Goal: Information Seeking & Learning: Learn about a topic

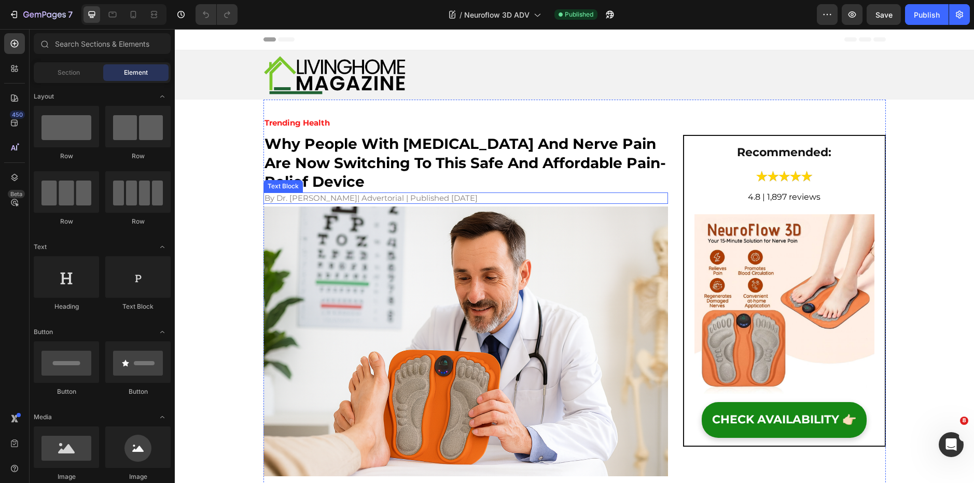
click at [308, 201] on span "By Dr. [PERSON_NAME]" at bounding box center [311, 198] width 93 height 10
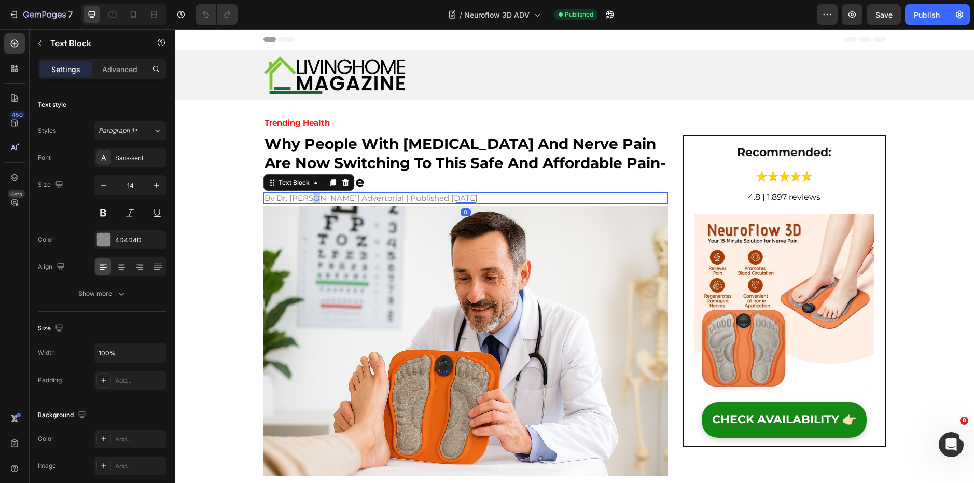
click at [308, 201] on span "By Dr. [PERSON_NAME]" at bounding box center [311, 198] width 93 height 10
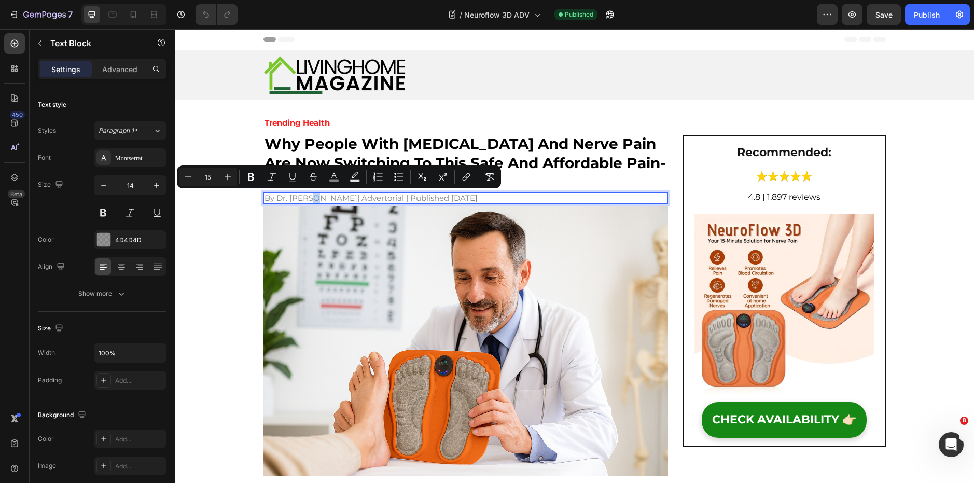
click at [308, 201] on span "By Dr. [PERSON_NAME]" at bounding box center [311, 198] width 93 height 10
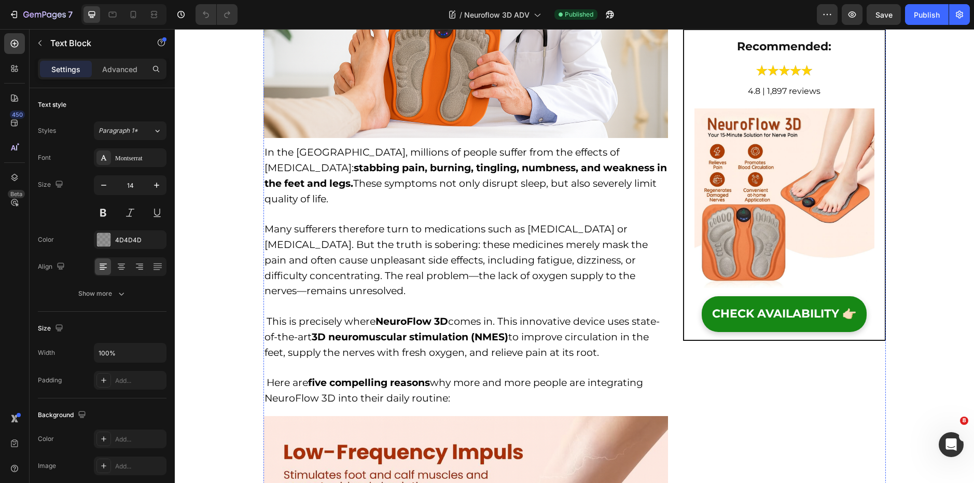
scroll to position [339, 0]
click at [346, 322] on span "This is precisely where NeuroFlow 3D comes in. This innovative device uses stat…" at bounding box center [462, 336] width 395 height 43
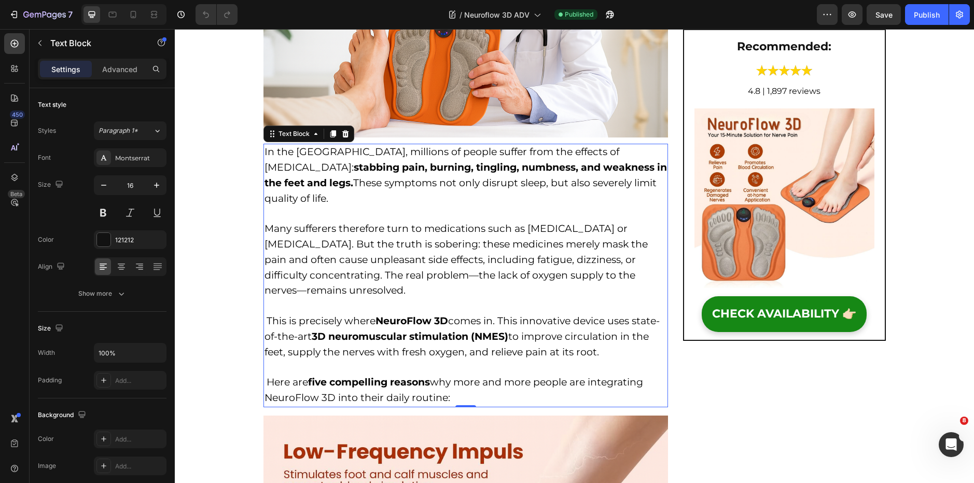
click at [346, 322] on span "This is precisely where NeuroFlow 3D comes in. This innovative device uses stat…" at bounding box center [462, 336] width 395 height 43
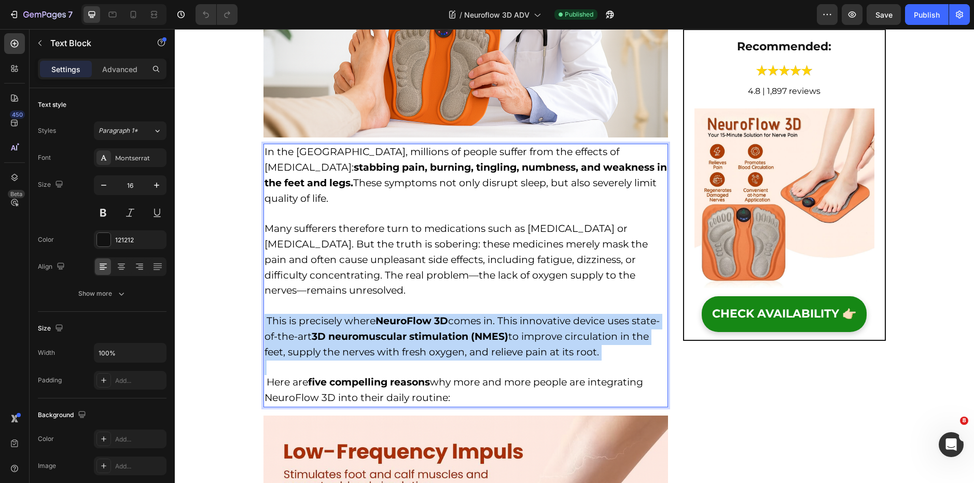
click at [346, 322] on span "This is precisely where NeuroFlow 3D comes in. This innovative device uses stat…" at bounding box center [462, 336] width 395 height 43
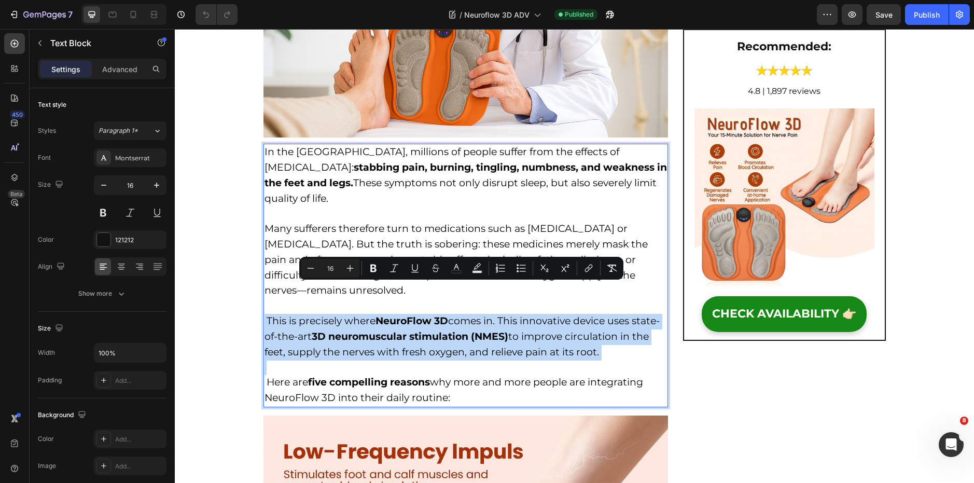
type input "19"
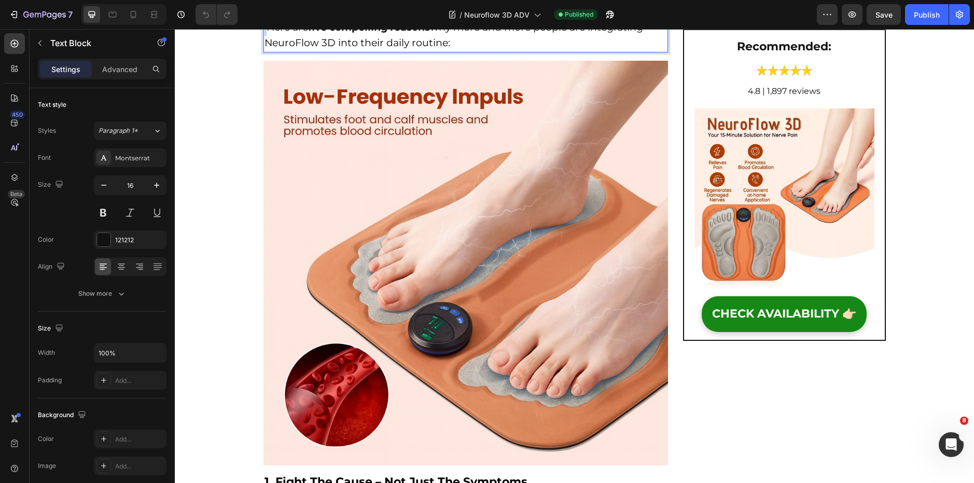
scroll to position [694, 0]
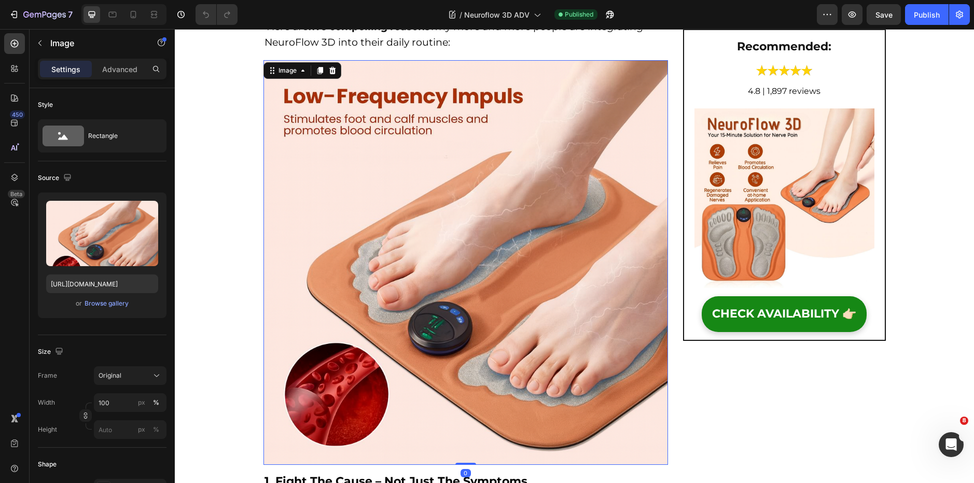
click at [402, 298] on img at bounding box center [466, 262] width 405 height 405
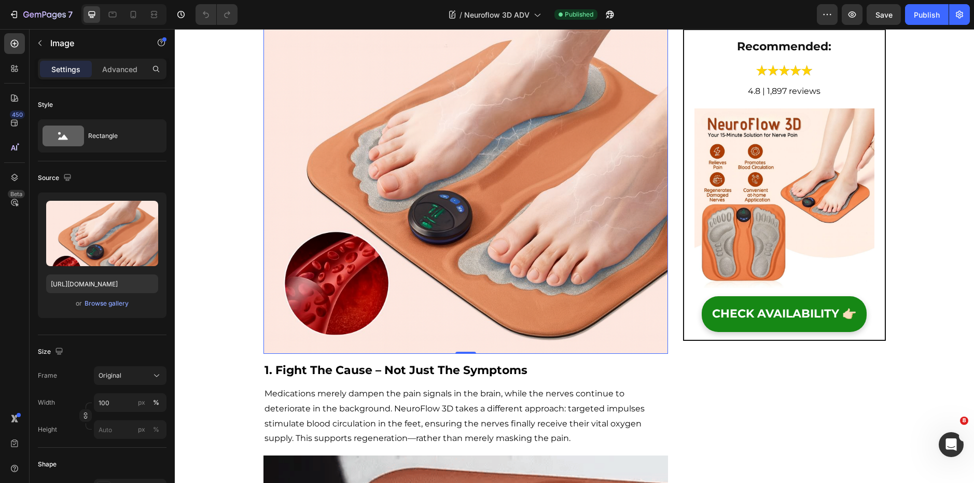
scroll to position [806, 0]
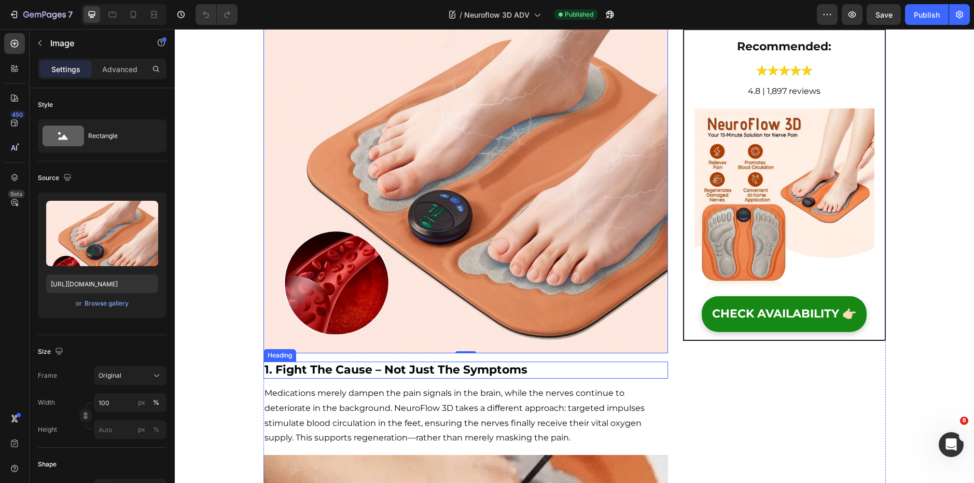
click at [422, 363] on strong "1. fight the cause – not just the symptoms" at bounding box center [396, 370] width 263 height 14
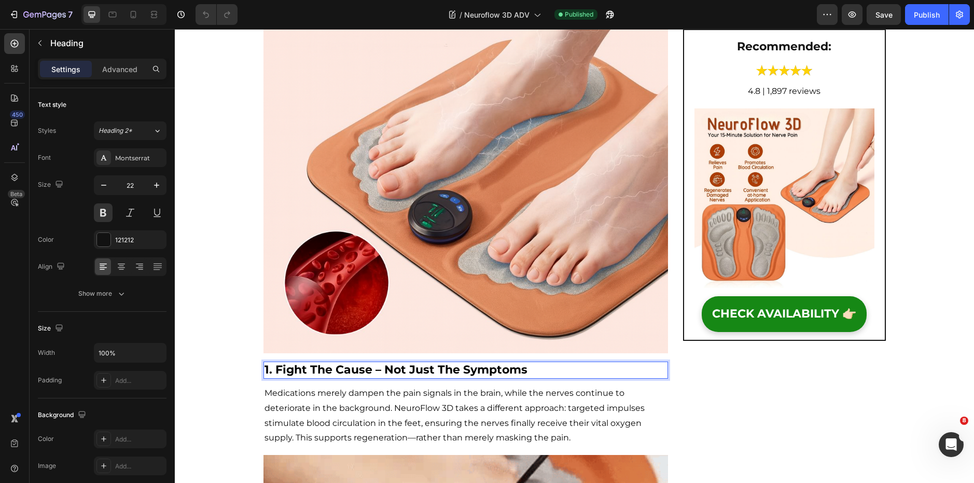
click at [422, 363] on strong "1. fight the cause – not just the symptoms" at bounding box center [396, 370] width 263 height 14
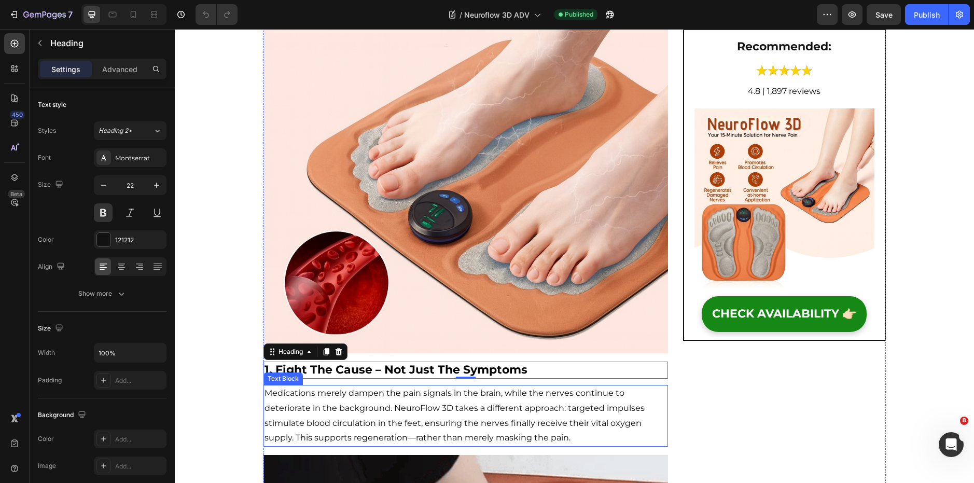
click at [362, 386] on p "Medications merely dampen the pain signals in the brain, while the nerves conti…" at bounding box center [466, 416] width 403 height 60
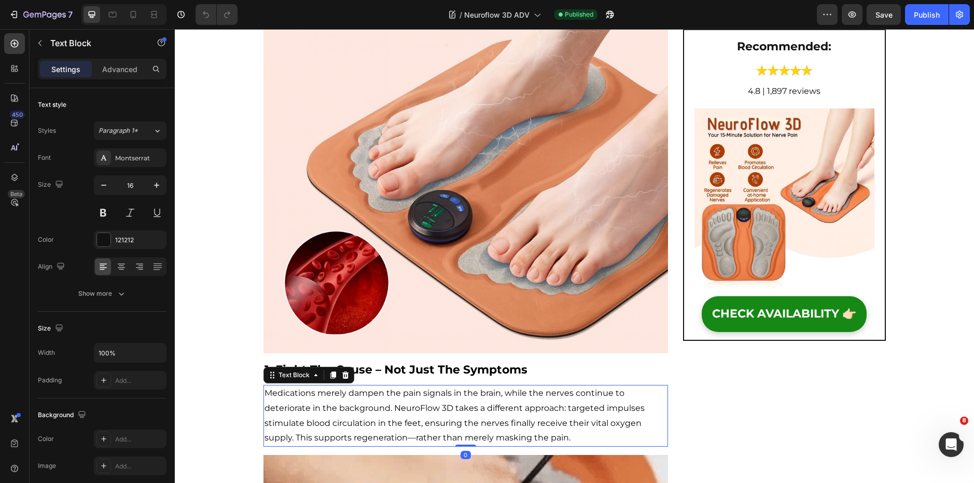
click at [362, 386] on p "Medications merely dampen the pain signals in the brain, while the nerves conti…" at bounding box center [466, 416] width 403 height 60
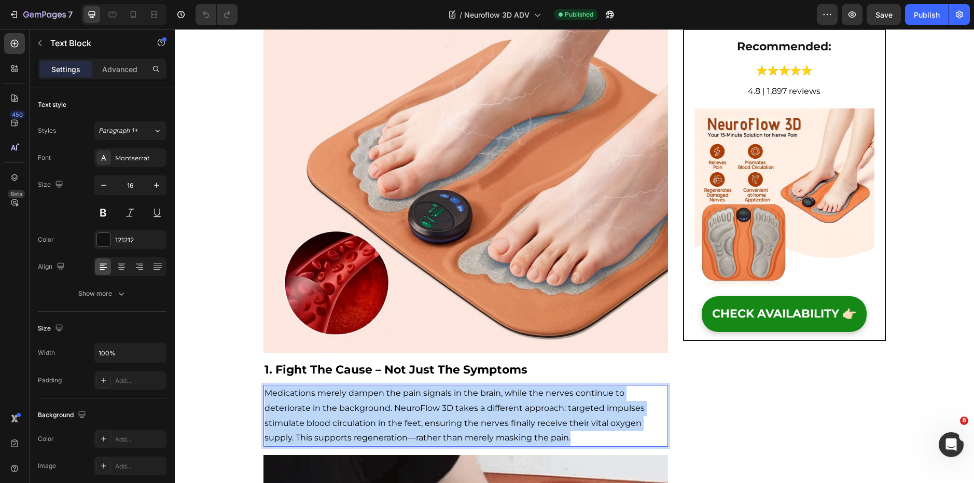
click at [362, 386] on p "Medications merely dampen the pain signals in the brain, while the nerves conti…" at bounding box center [466, 416] width 403 height 60
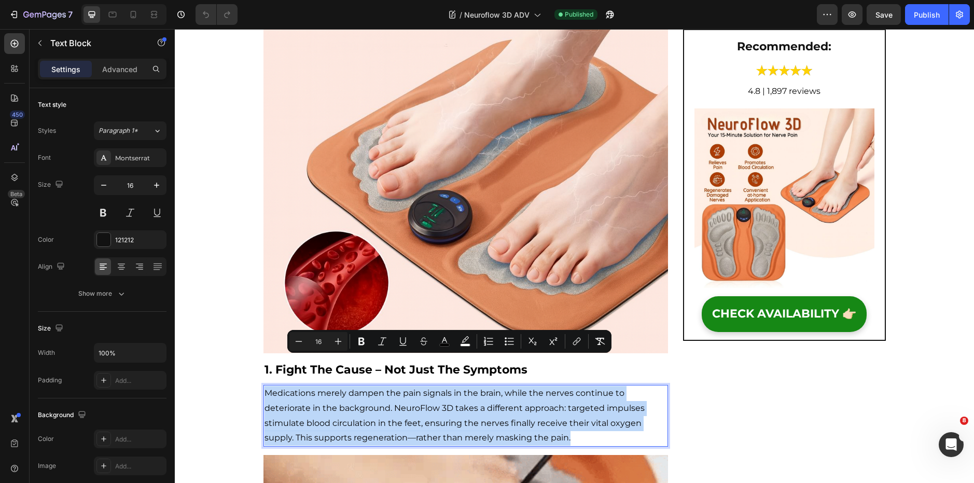
copy span "Medications merely dampen the pain signals in the brain, while the nerves conti…"
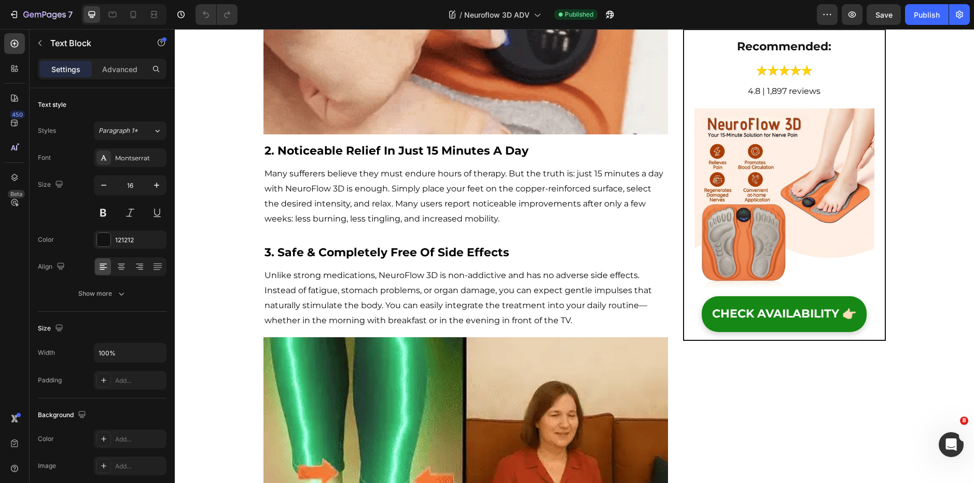
scroll to position [1477, 0]
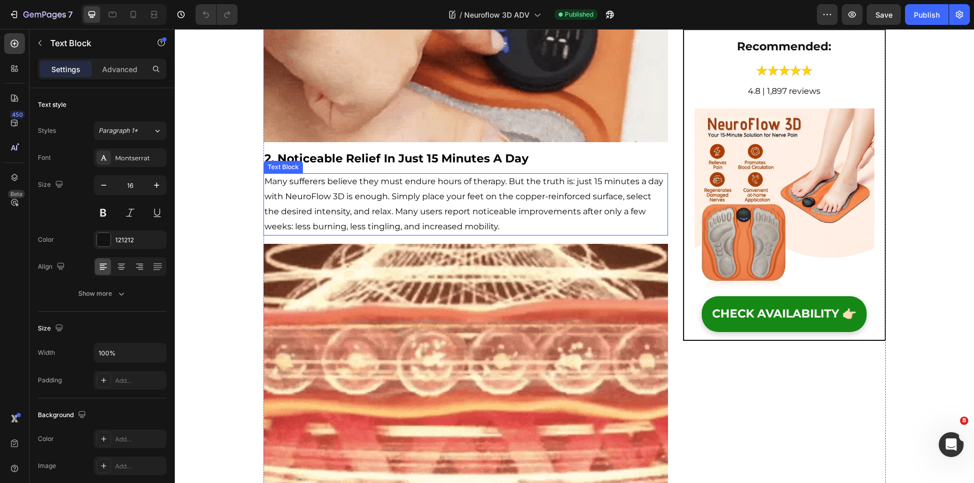
click at [415, 175] on p "Many sufferers believe they must endure hours of therapy. But the truth is: jus…" at bounding box center [466, 204] width 403 height 60
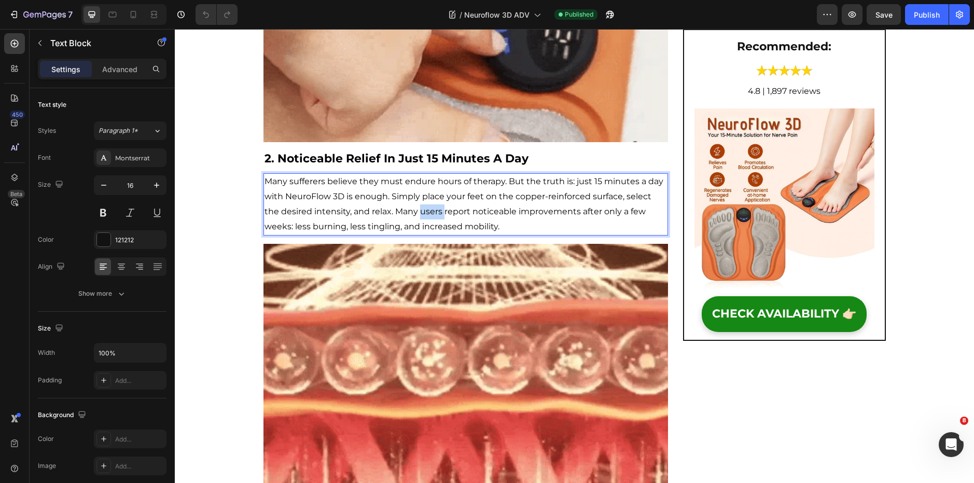
click at [415, 175] on p "Many sufferers believe they must endure hours of therapy. But the truth is: jus…" at bounding box center [466, 204] width 403 height 60
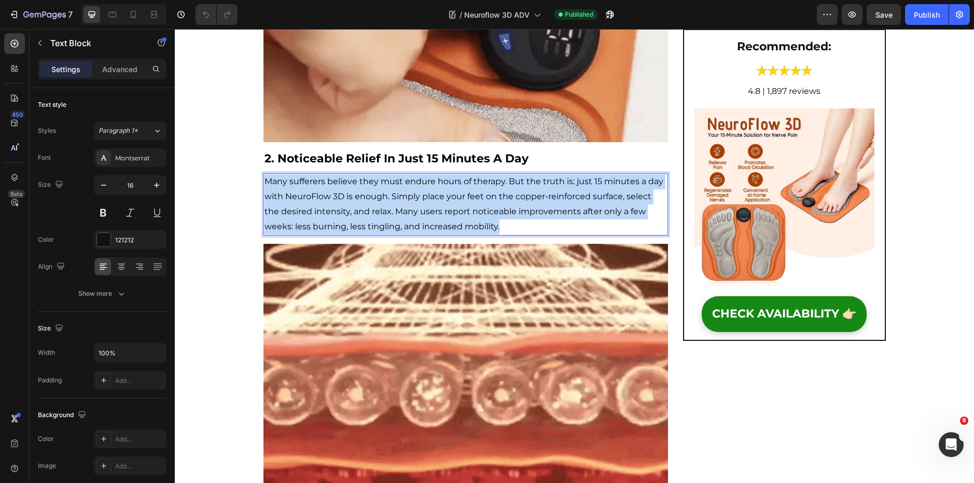
click at [415, 175] on p "Many sufferers believe they must endure hours of therapy. But the truth is: jus…" at bounding box center [466, 204] width 403 height 60
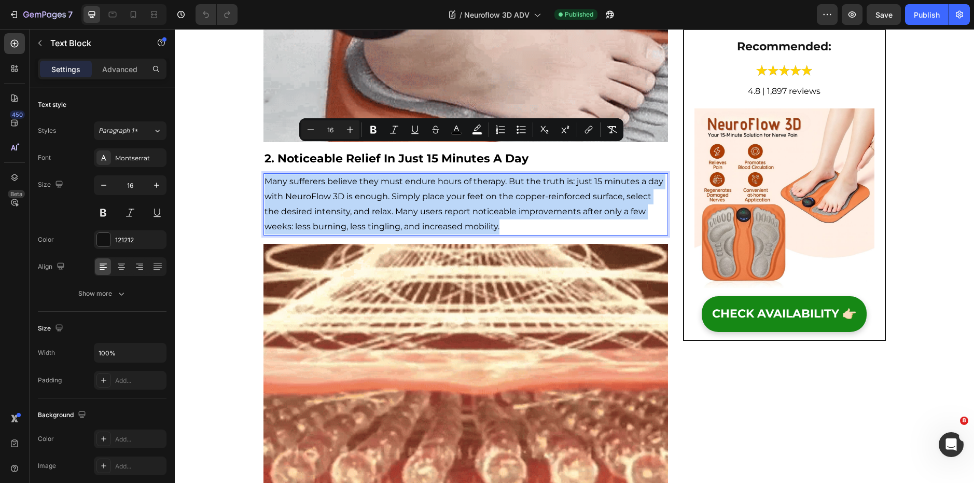
copy span "Many sufferers believe they must endure hours of therapy. But the truth is: jus…"
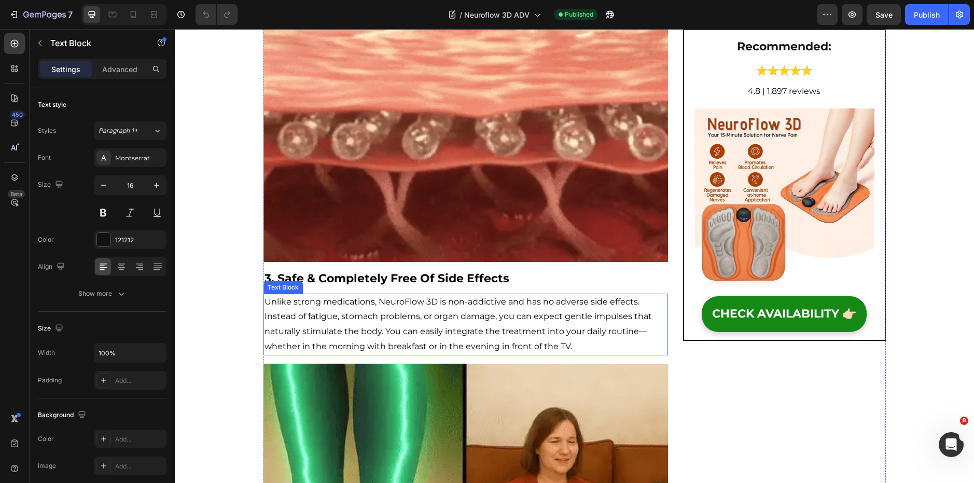
scroll to position [1837, 0]
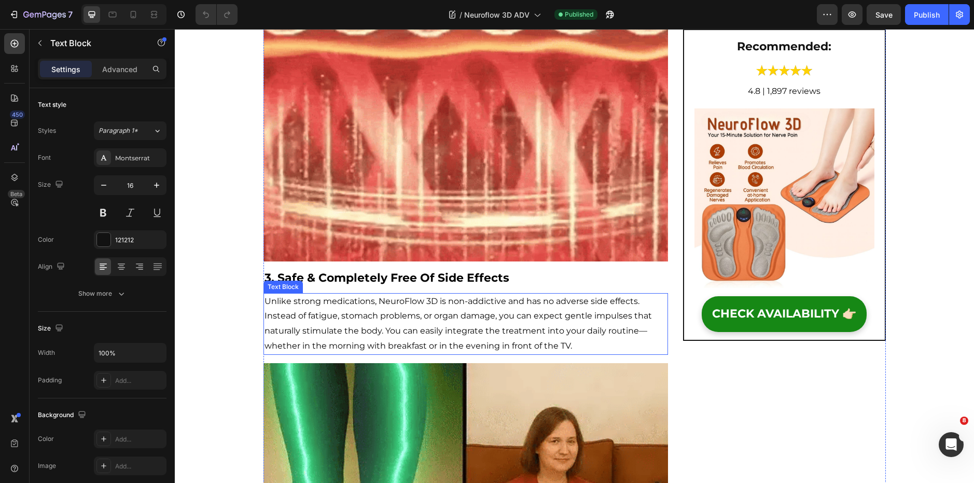
click at [476, 296] on span "Unlike strong medications, NeuroFlow 3D is non-addictive and has no adverse sid…" at bounding box center [459, 323] width 388 height 54
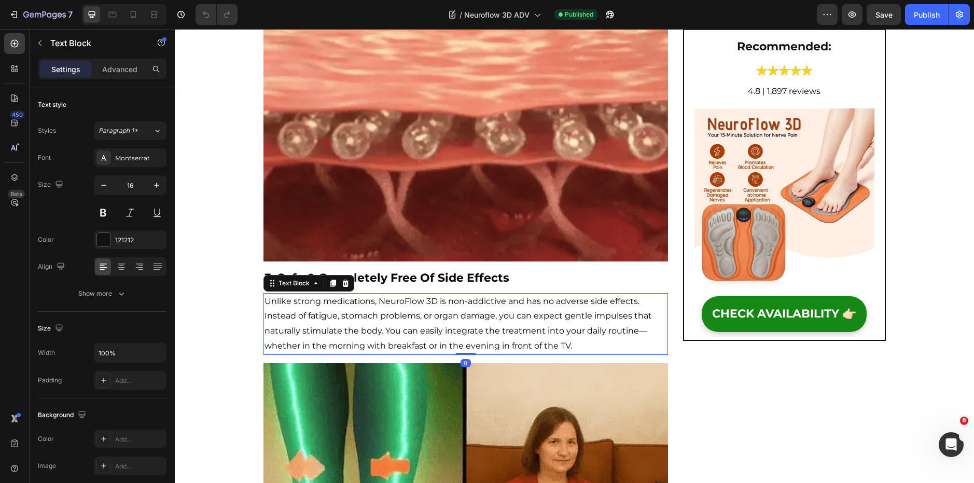
click at [476, 296] on span "Unlike strong medications, NeuroFlow 3D is non-addictive and has no adverse sid…" at bounding box center [459, 323] width 388 height 54
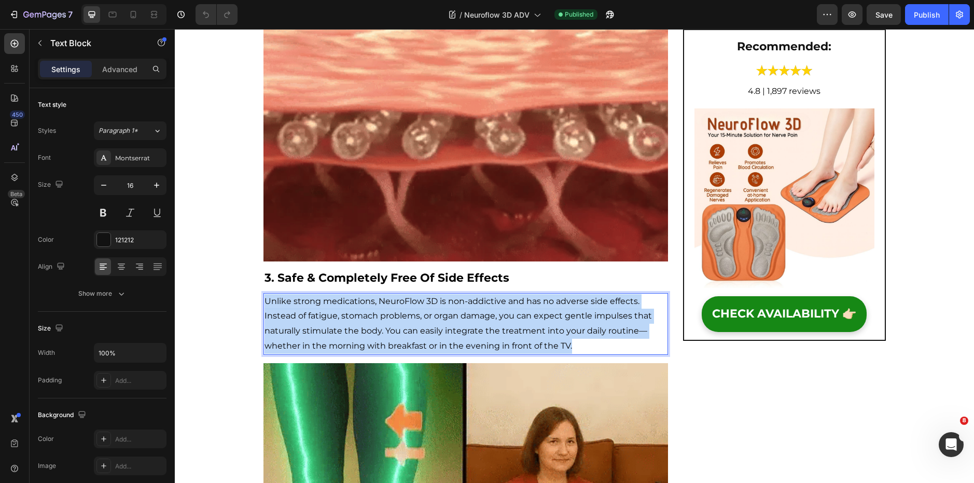
click at [476, 296] on span "Unlike strong medications, NeuroFlow 3D is non-addictive and has no adverse sid…" at bounding box center [459, 323] width 388 height 54
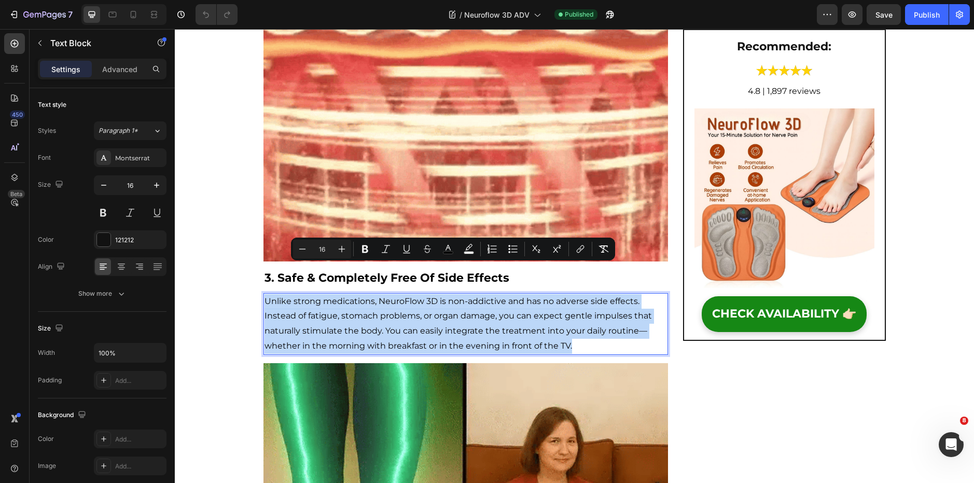
copy span "Unlike strong medications, NeuroFlow 3D is non-addictive and has no adverse sid…"
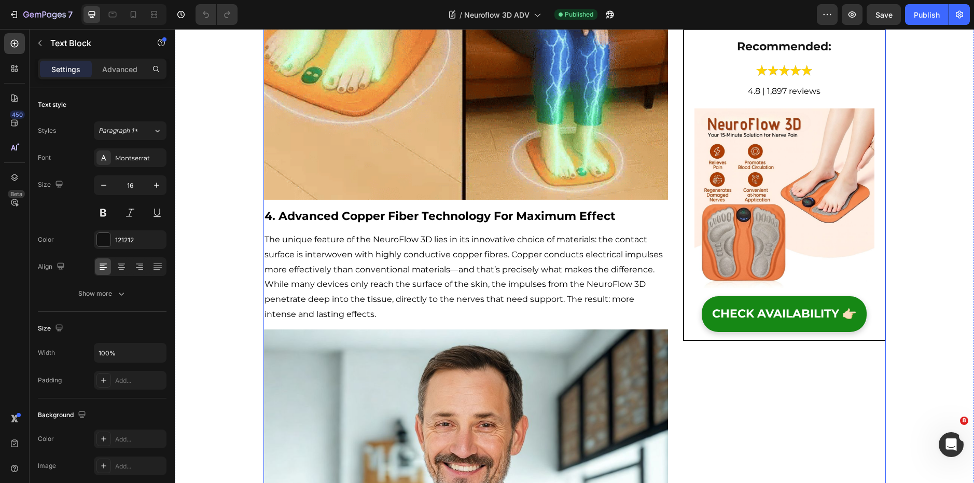
scroll to position [2405, 0]
click at [427, 254] on span "The unique feature of the NeuroFlow 3D lies in its innovative choice of materia…" at bounding box center [464, 276] width 398 height 85
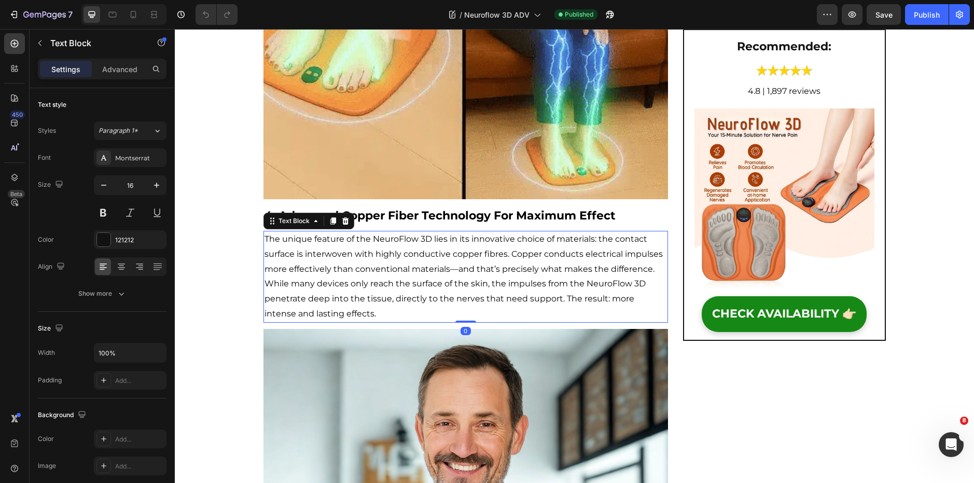
click at [427, 254] on span "The unique feature of the NeuroFlow 3D lies in its innovative choice of materia…" at bounding box center [464, 276] width 398 height 85
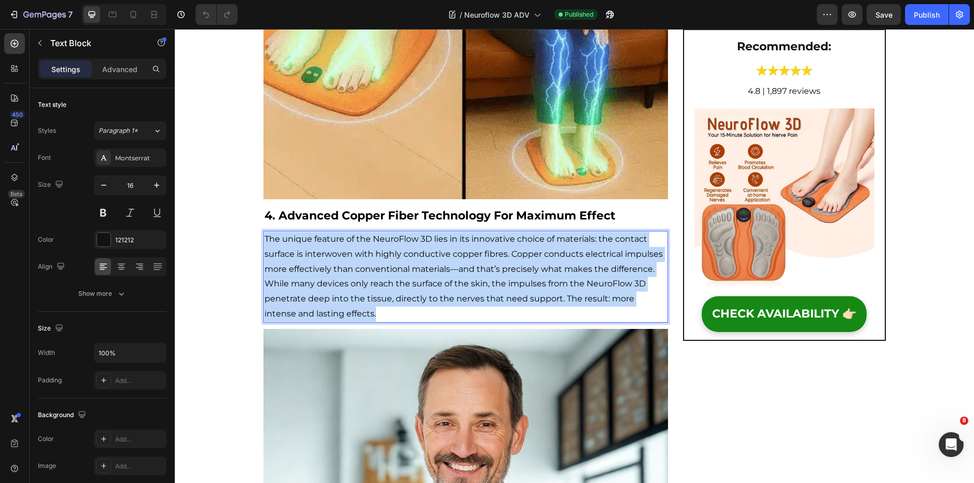
click at [427, 254] on span "The unique feature of the NeuroFlow 3D lies in its innovative choice of materia…" at bounding box center [464, 276] width 398 height 85
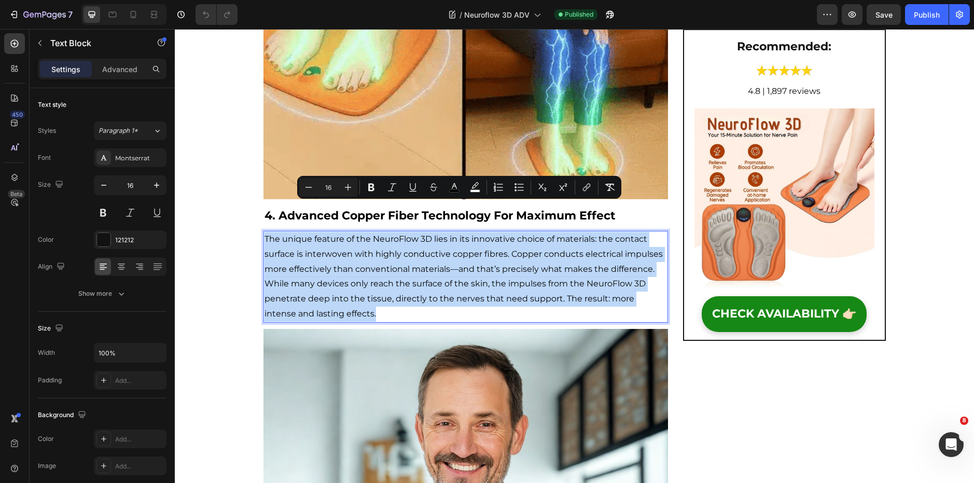
copy span "The unique feature of the NeuroFlow 3D lies in its innovative choice of materia…"
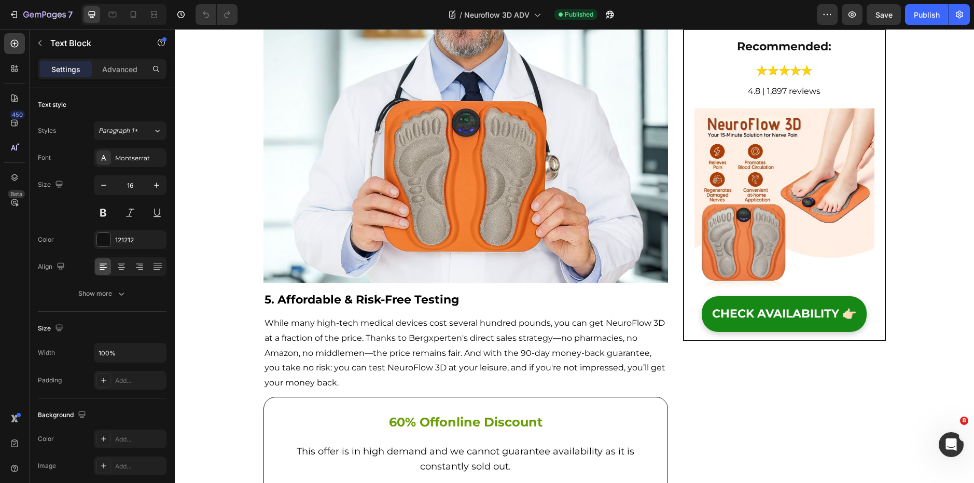
scroll to position [2856, 0]
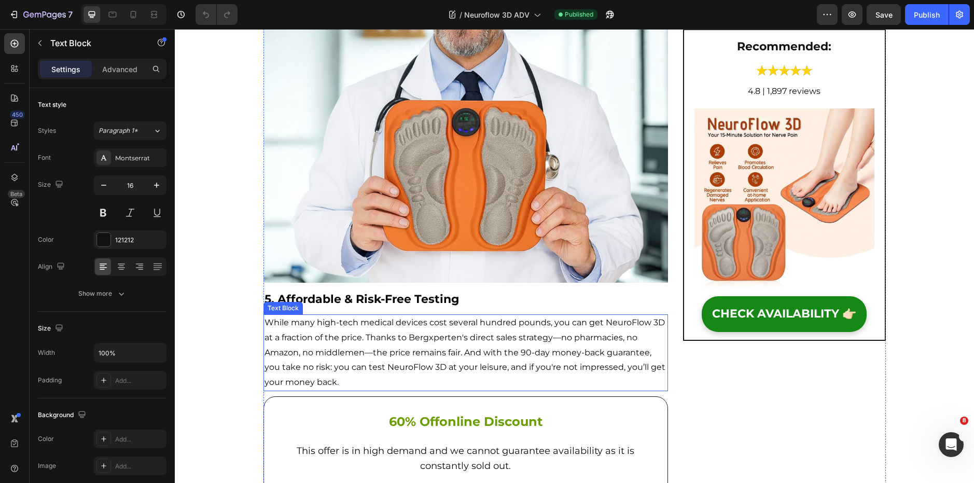
click at [434, 315] on p "While many high-tech medical devices cost several hundred pounds, you can get N…" at bounding box center [466, 352] width 403 height 75
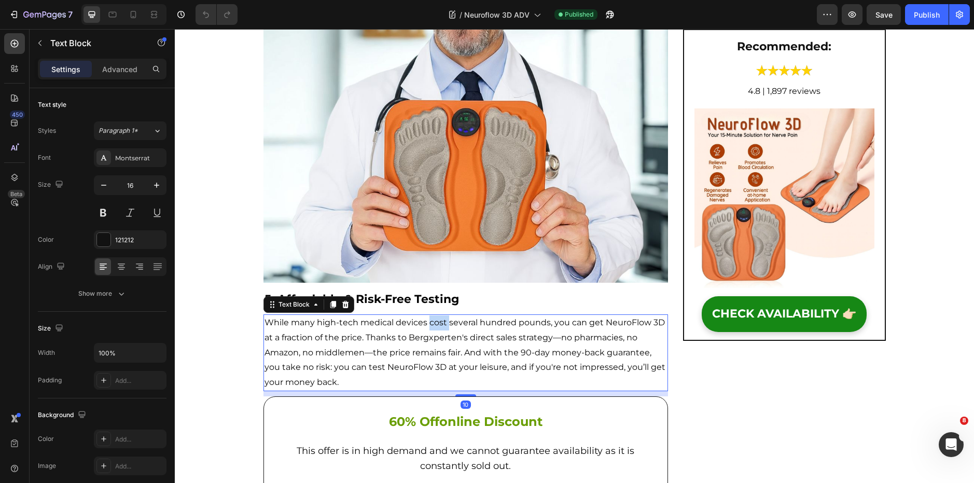
click at [434, 315] on p "While many high-tech medical devices cost several hundred pounds, you can get N…" at bounding box center [466, 352] width 403 height 75
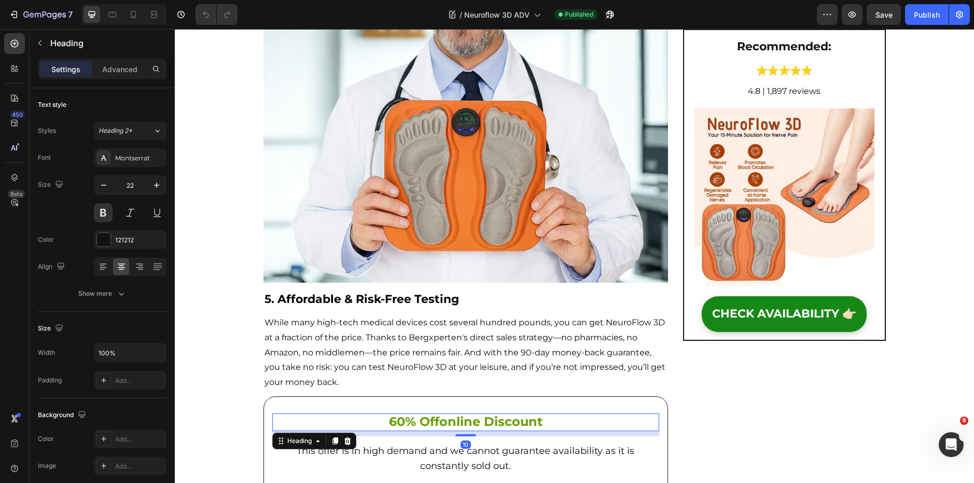
click at [439, 414] on span "online discount" at bounding box center [490, 421] width 103 height 15
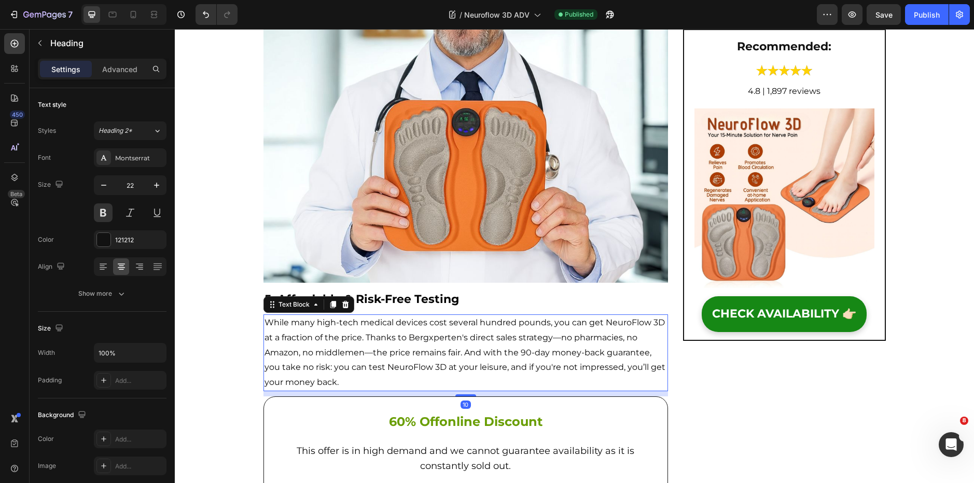
click at [454, 315] on p "While many high-tech medical devices cost several hundred pounds, you can get N…" at bounding box center [466, 352] width 403 height 75
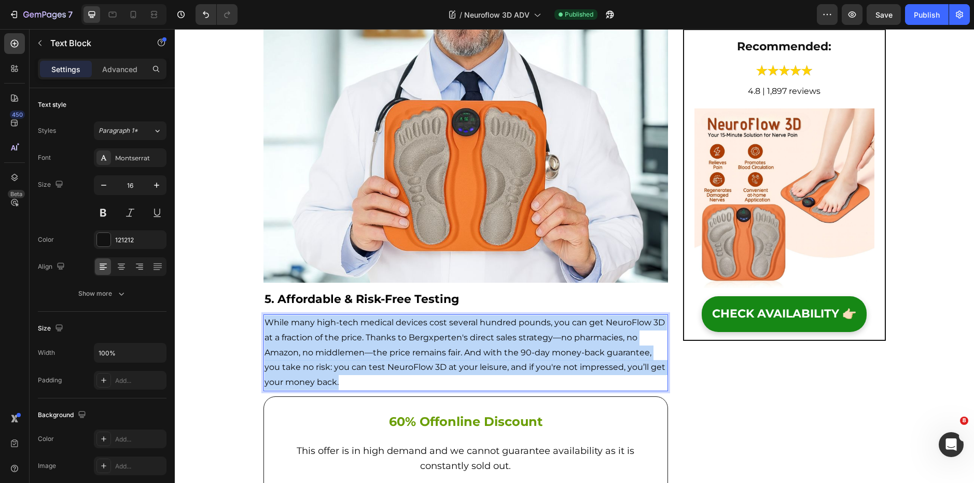
click at [454, 315] on p "While many high-tech medical devices cost several hundred pounds, you can get N…" at bounding box center [466, 352] width 403 height 75
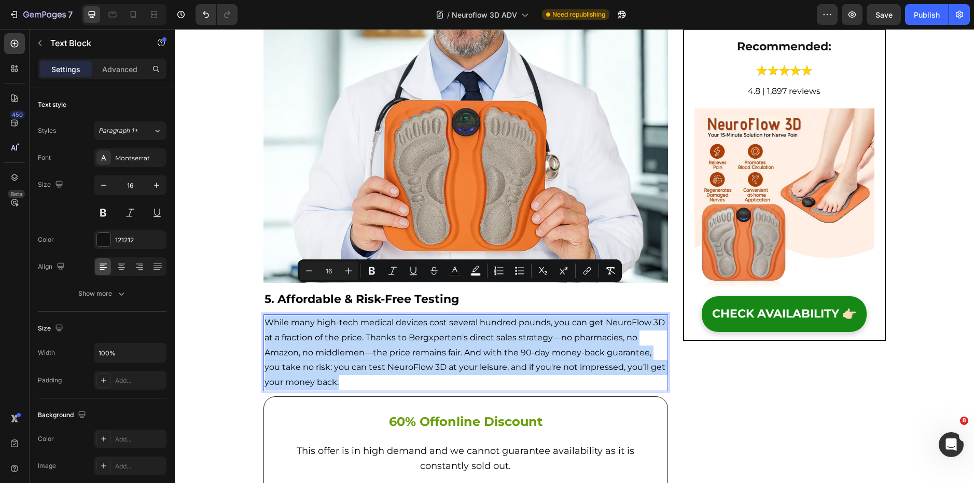
click at [432, 318] on span "While many high-tech medical devices cost several hundred pounds, you can get N…" at bounding box center [465, 353] width 401 height 70
click at [433, 318] on span "While many high-tech medical devices cost several hundred pounds, you can get N…" at bounding box center [465, 353] width 401 height 70
click at [458, 318] on span "While many high-tech medical devices cost several hundred pounds, you can get N…" at bounding box center [465, 353] width 401 height 70
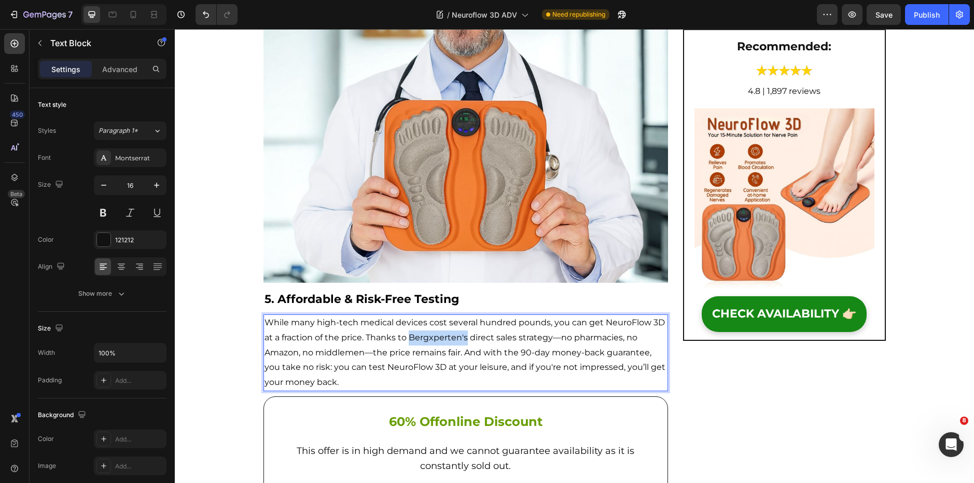
drag, startPoint x: 463, startPoint y: 309, endPoint x: 408, endPoint y: 306, distance: 55.6
click at [408, 318] on span "While many high-tech medical devices cost several hundred pounds, you can get N…" at bounding box center [465, 353] width 401 height 70
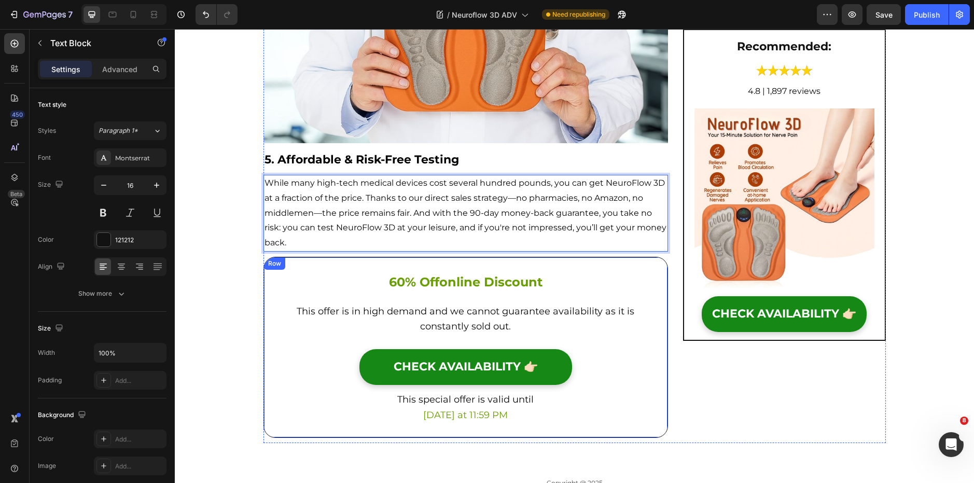
scroll to position [2995, 0]
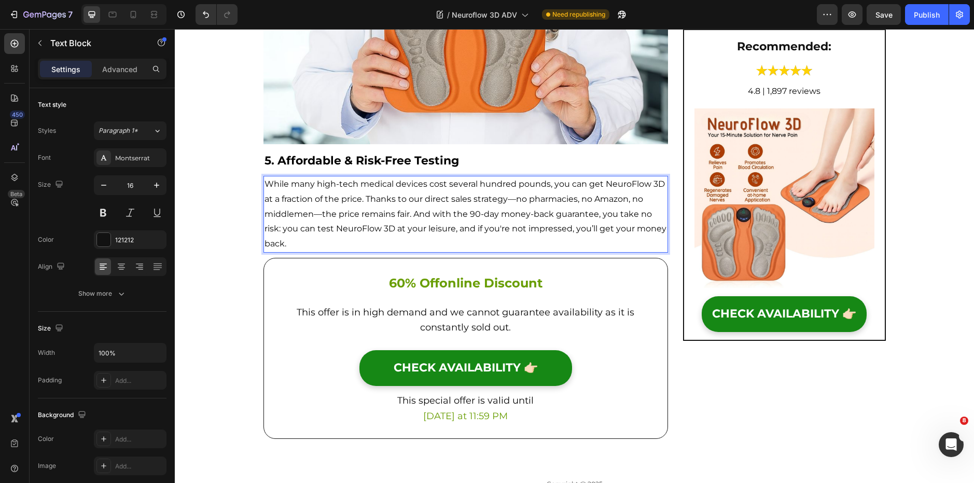
click at [527, 179] on span "While many high-tech medical devices cost several hundred pounds, you can get N…" at bounding box center [466, 214] width 402 height 70
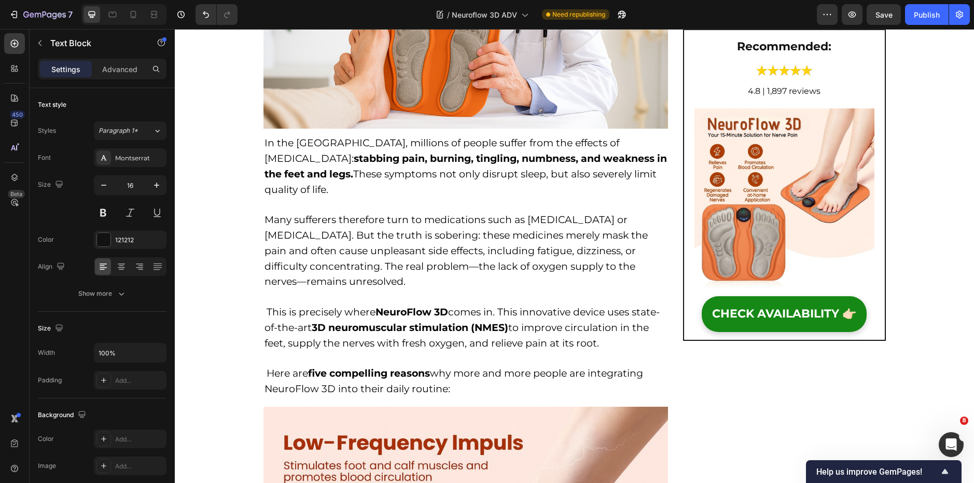
scroll to position [349, 0]
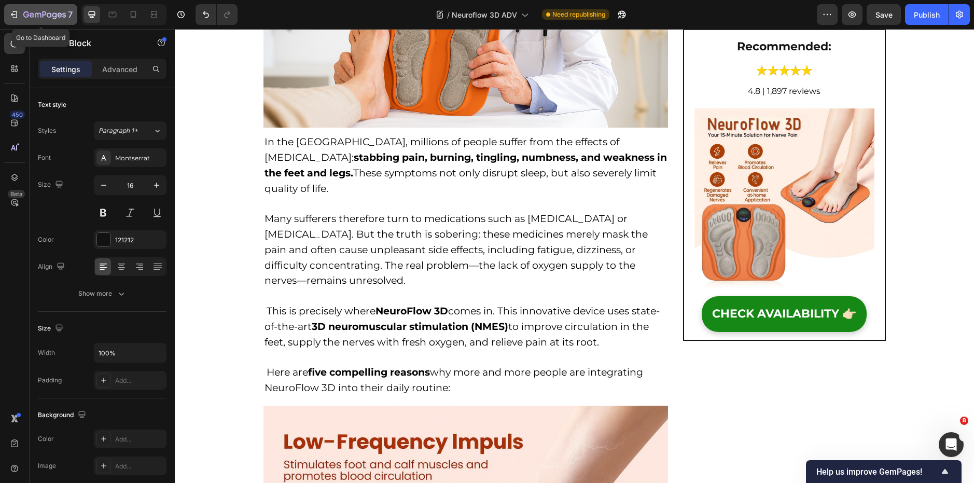
click at [41, 17] on icon "button" at bounding box center [38, 15] width 6 height 5
